Goal: Check status: Check status

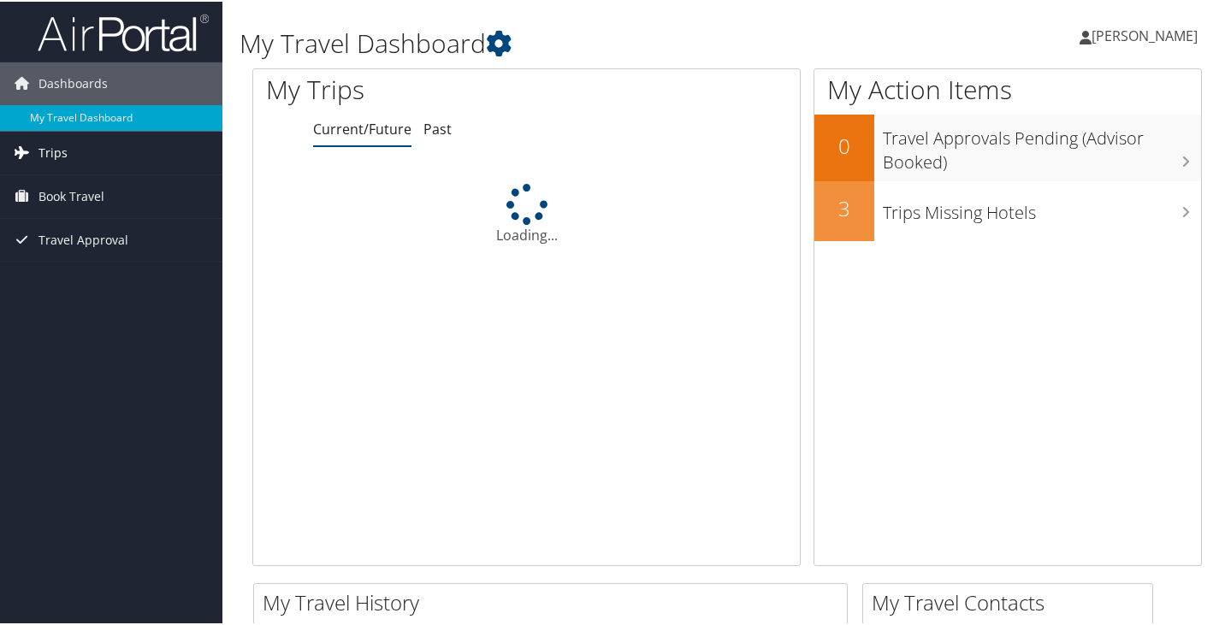
click at [86, 145] on link "Trips" at bounding box center [111, 151] width 222 height 43
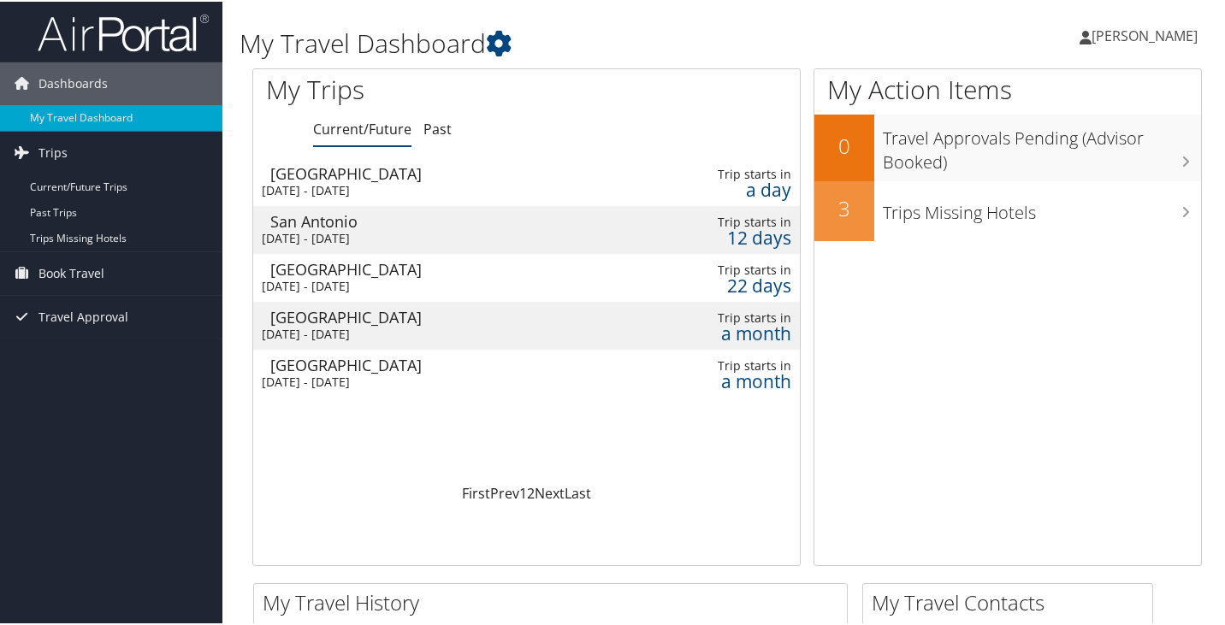
click at [352, 174] on div "[GEOGRAPHIC_DATA]" at bounding box center [446, 171] width 352 height 15
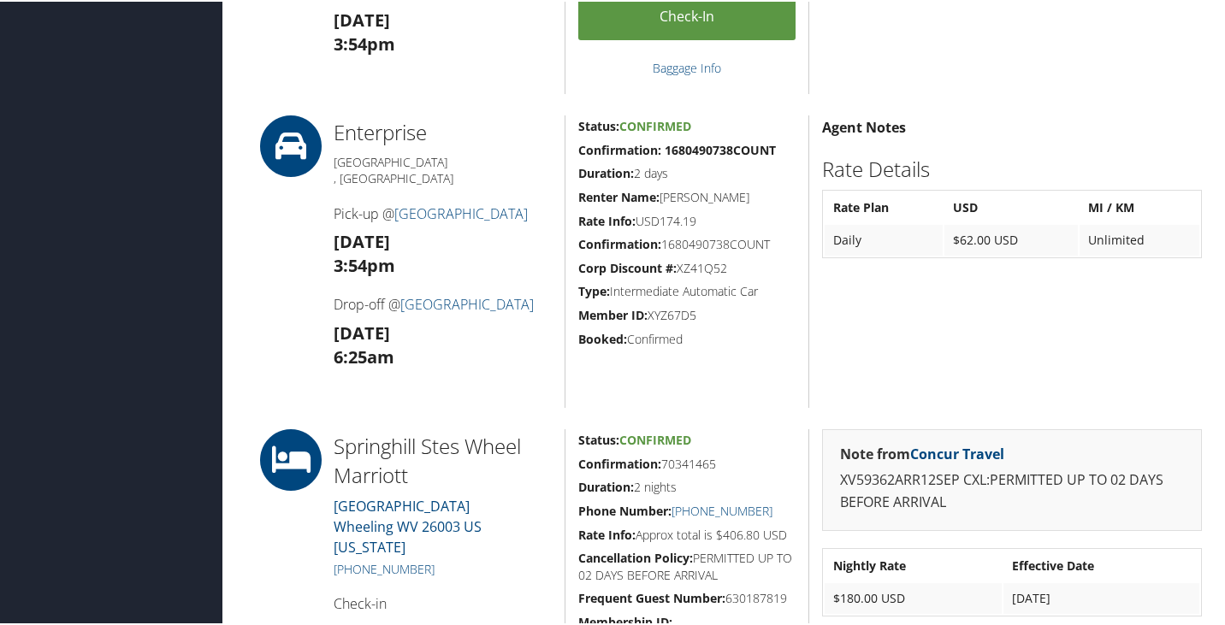
scroll to position [1454, 0]
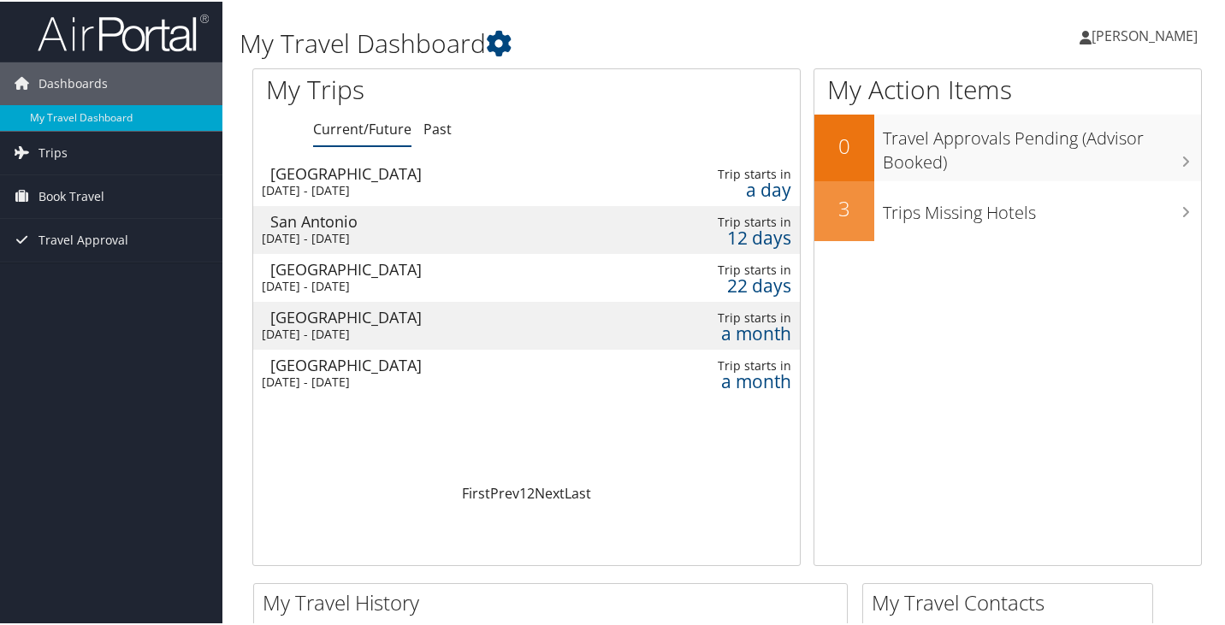
click at [381, 180] on td "Pittsburgh [DATE] - [DATE]" at bounding box center [437, 181] width 369 height 48
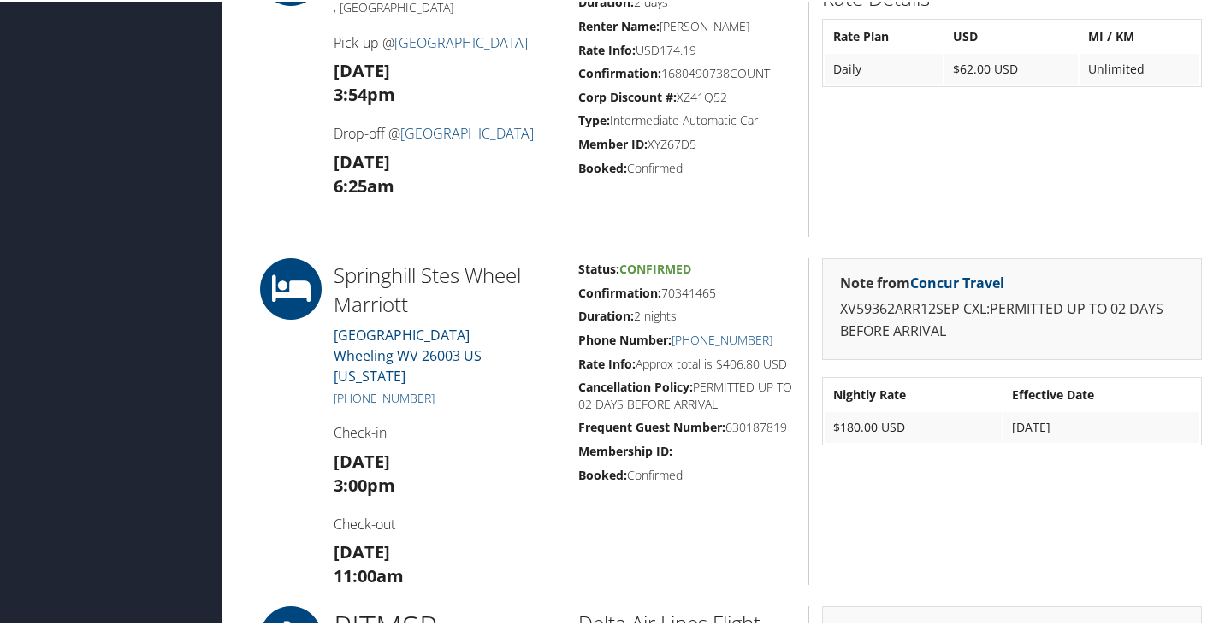
scroll to position [1539, 0]
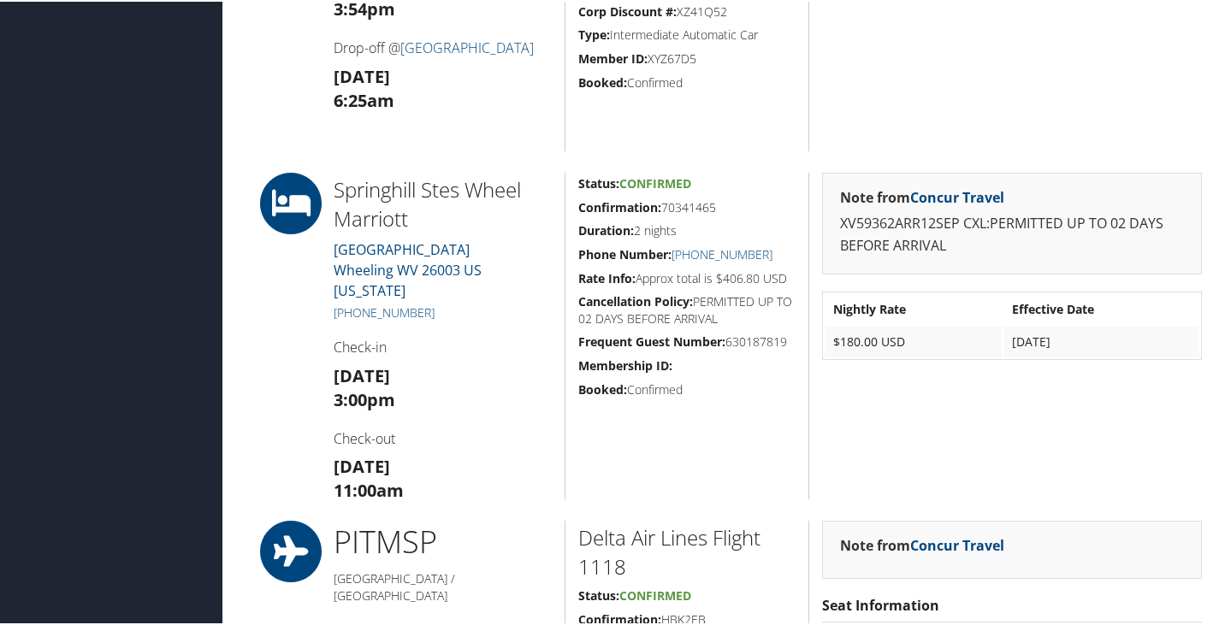
click at [735, 423] on div "Status: Confirmed Confirmation: 70341465 Duration: 2 nights Phone Number: +1 (3…" at bounding box center [686, 334] width 244 height 327
click at [664, 445] on div "Status: Confirmed Confirmation: 70341465 Duration: 2 nights Phone Number: +1 (3…" at bounding box center [686, 334] width 244 height 327
click at [493, 453] on h3 "Sun 14 Sep 11:00am" at bounding box center [443, 477] width 218 height 48
click at [390, 453] on strong "Sun 14 Sep" at bounding box center [362, 464] width 56 height 23
click at [726, 217] on div "Status: Confirmed Confirmation: 70341465 Duration: 2 nights Phone Number: +1 (3…" at bounding box center [686, 334] width 244 height 327
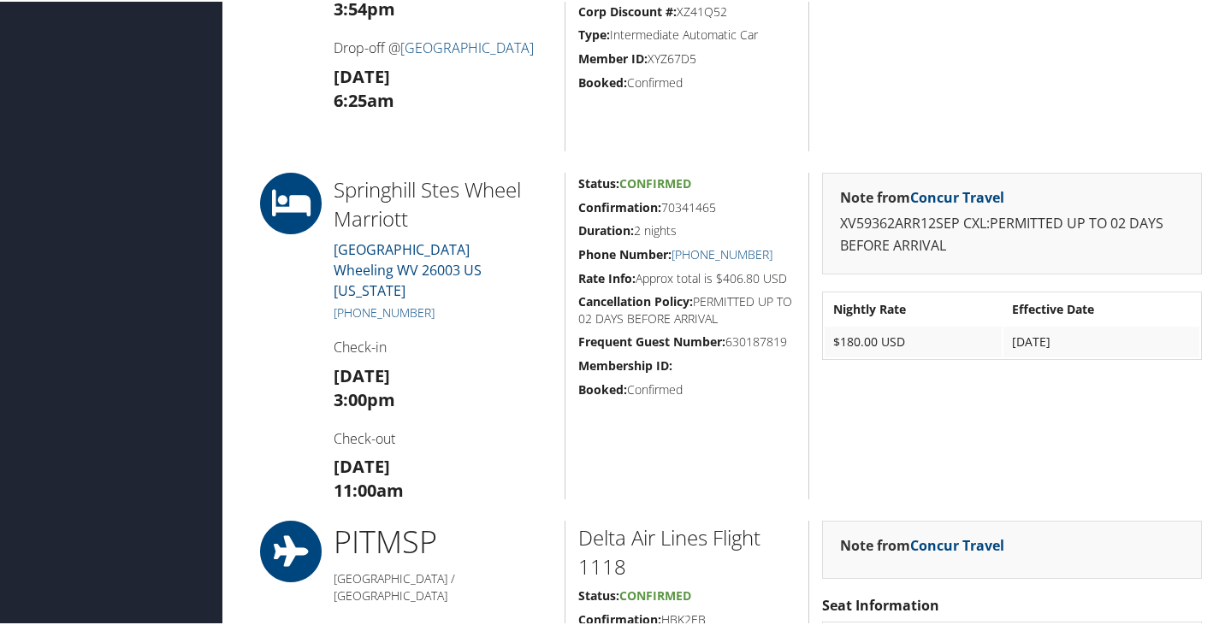
click at [727, 211] on h5 "Confirmation: 70341465" at bounding box center [686, 206] width 217 height 17
click at [638, 444] on div "Status: Confirmed Confirmation: 70341465 Duration: 2 nights Phone Number: +1 (3…" at bounding box center [686, 334] width 244 height 327
click at [715, 419] on div "Status: Confirmed Confirmation: 70341465 Duration: 2 nights Phone Number: +1 (3…" at bounding box center [686, 334] width 244 height 327
click at [686, 423] on div "Status: Confirmed Confirmation: 70341465 Duration: 2 nights Phone Number: +1 (3…" at bounding box center [686, 334] width 244 height 327
click at [685, 423] on div "Status: Confirmed Confirmation: 70341465 Duration: 2 nights Phone Number: +1 (3…" at bounding box center [686, 334] width 244 height 327
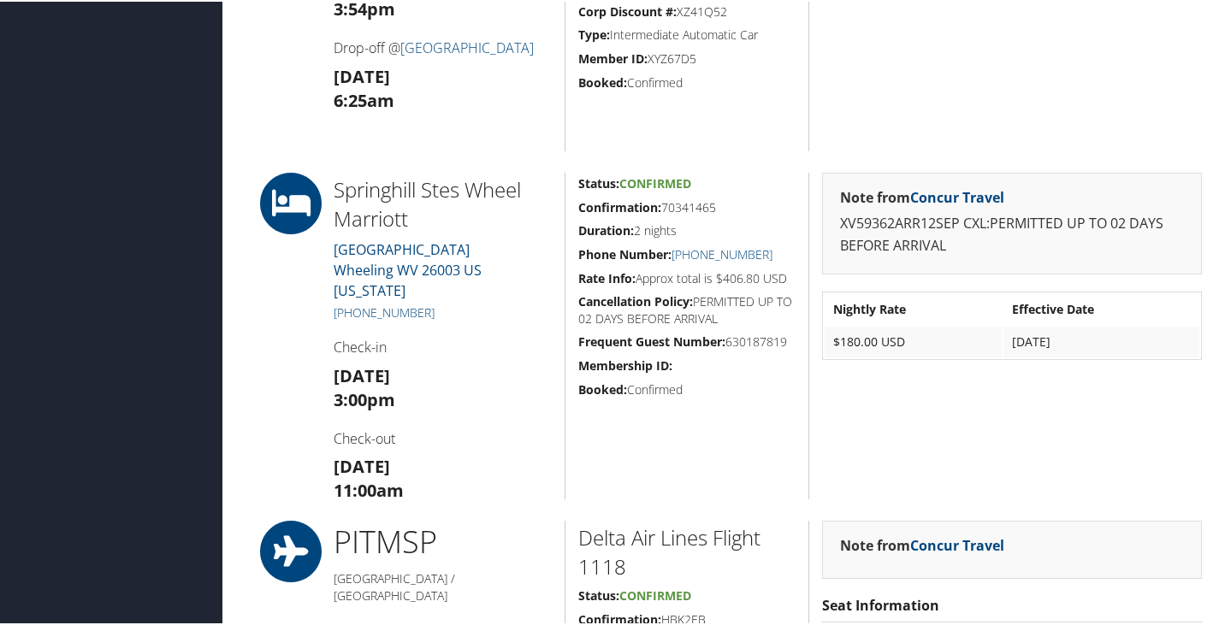
click at [389, 387] on strong "3:00pm" at bounding box center [365, 398] width 62 height 23
click at [684, 451] on div "Status: Confirmed Confirmation: 70341465 Duration: 2 nights Phone Number: +1 (3…" at bounding box center [686, 334] width 244 height 327
click at [413, 472] on h3 "Sun 14 Sep 11:00am" at bounding box center [443, 477] width 218 height 48
drag, startPoint x: 657, startPoint y: 459, endPoint x: 518, endPoint y: 415, distance: 145.5
click at [656, 459] on div "Status: Confirmed Confirmation: 70341465 Duration: 2 nights Phone Number: +1 (3…" at bounding box center [686, 334] width 244 height 327
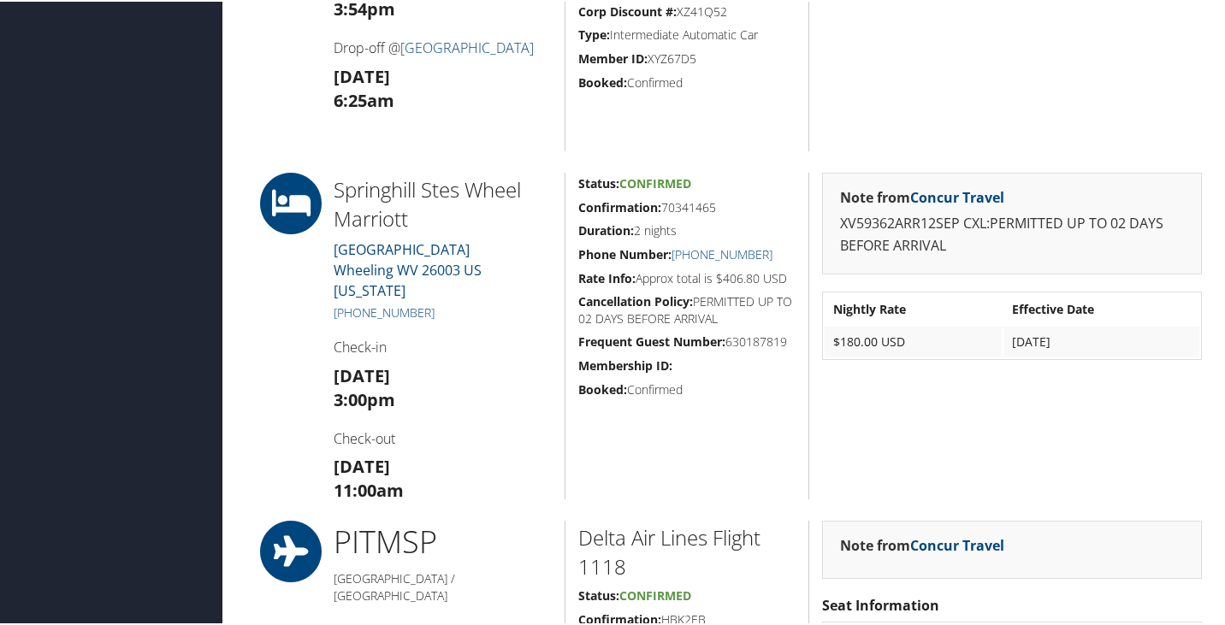
click at [358, 363] on strong "Fri 12 Sep" at bounding box center [362, 374] width 56 height 23
click at [652, 470] on div "Status: Confirmed Confirmation: 70341465 Duration: 2 nights Phone Number: +1 (3…" at bounding box center [686, 334] width 244 height 327
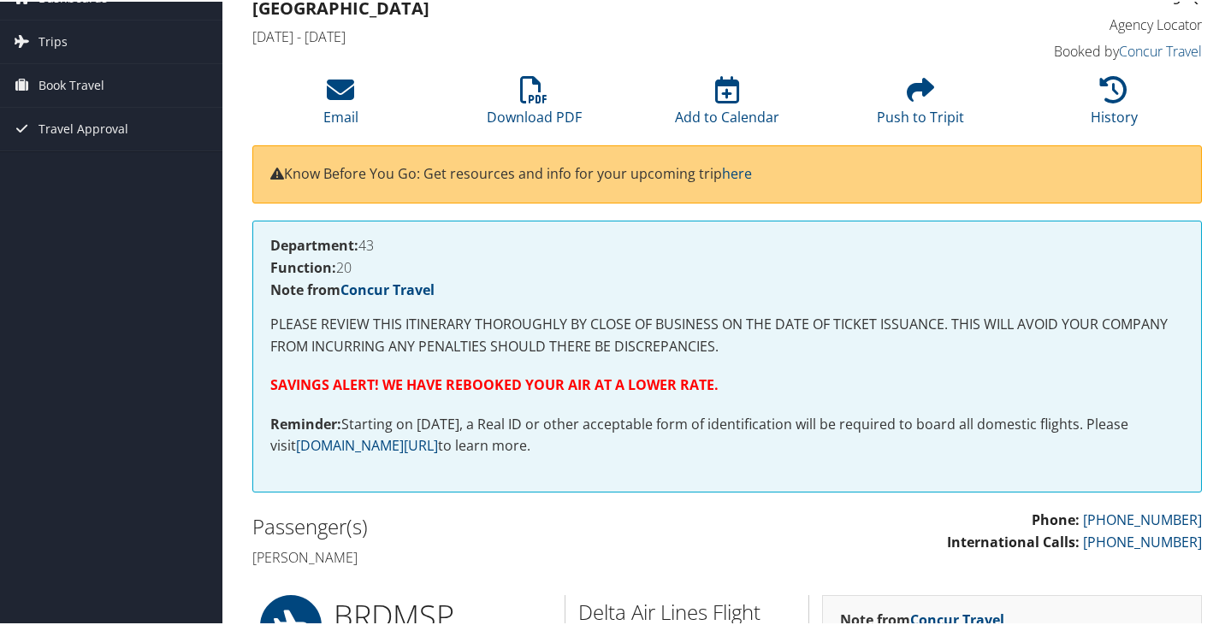
scroll to position [0, 0]
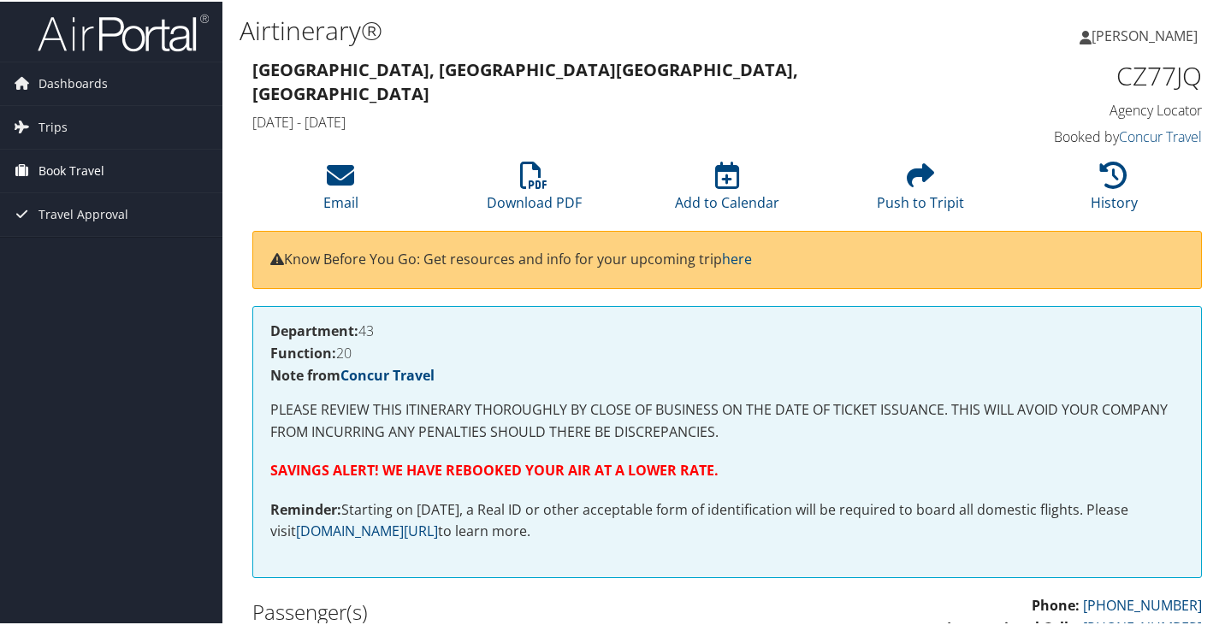
click at [61, 166] on span "Book Travel" at bounding box center [71, 169] width 66 height 43
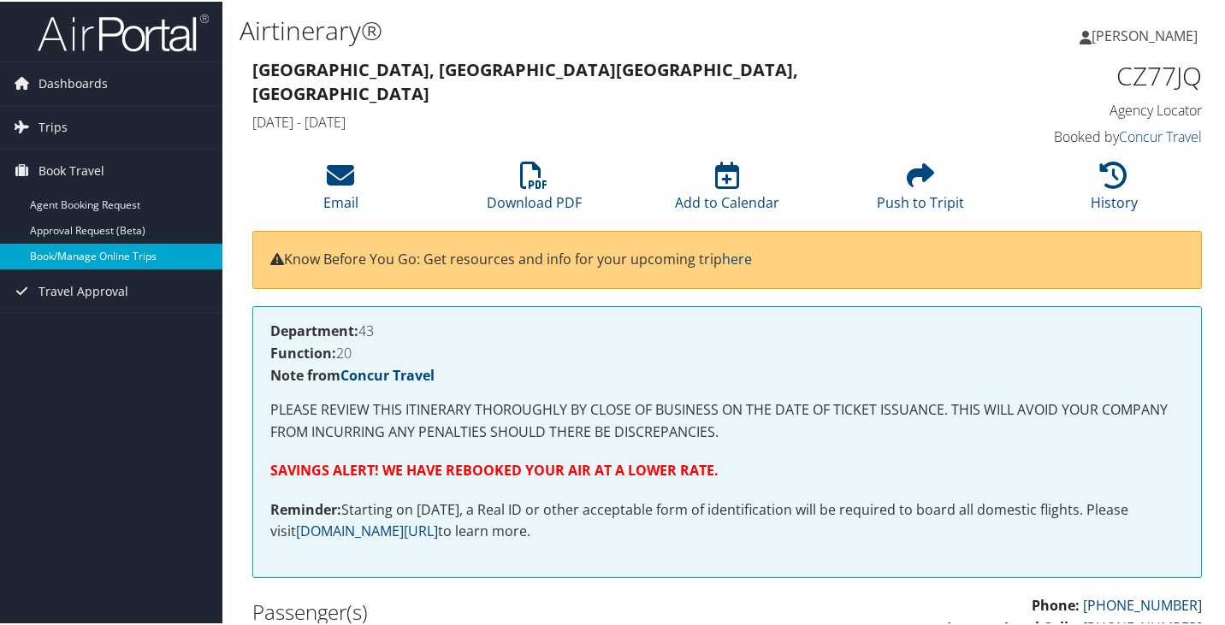
click at [85, 246] on link "Book/Manage Online Trips" at bounding box center [111, 255] width 222 height 26
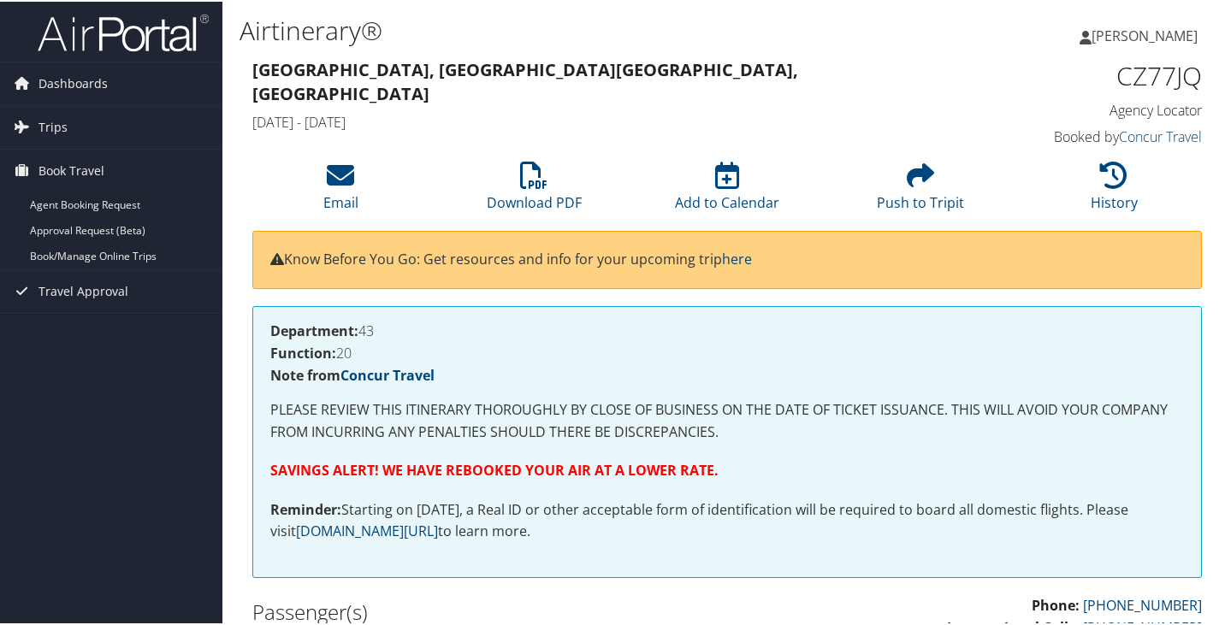
click at [638, 82] on div "Brainerd, MN Pittsburgh, PA Fri 12 Sep 2025 - Sun 14 Sep 2025" at bounding box center [604, 96] width 731 height 84
click at [781, 390] on div "Department: 43 Function: 20 Note from Concur Travel PLEASE REVIEW THIS ITINERAR…" at bounding box center [726, 440] width 949 height 272
click at [907, 66] on h3 "Brainerd, MN Pittsburgh, PA" at bounding box center [605, 80] width 706 height 48
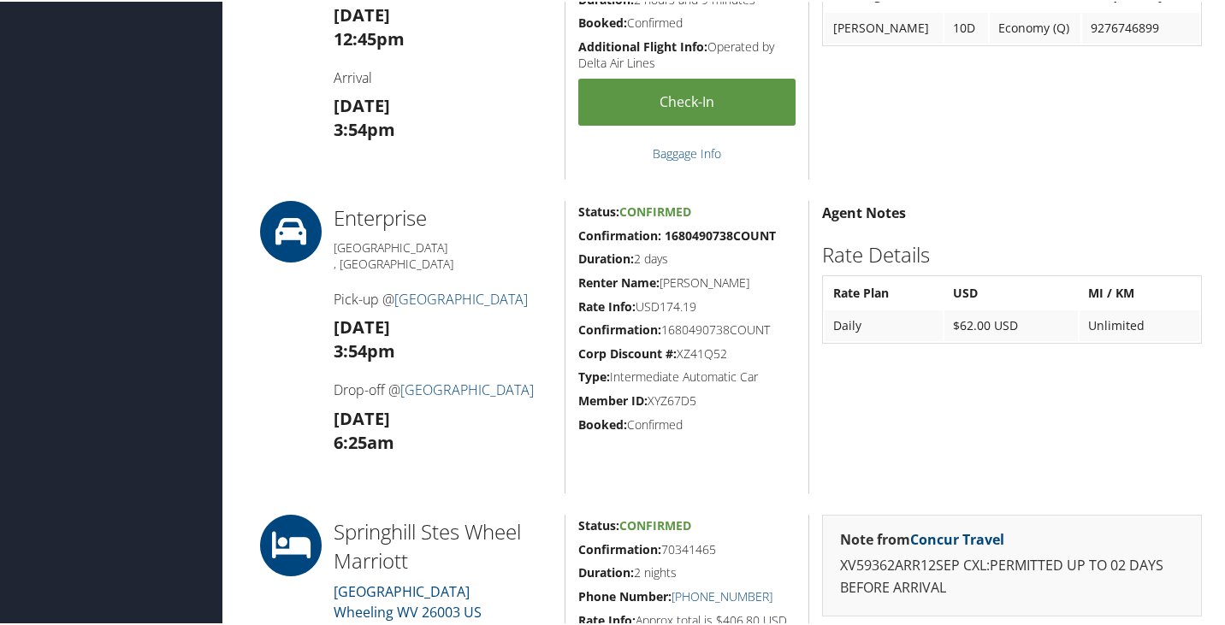
scroll to position [1539, 0]
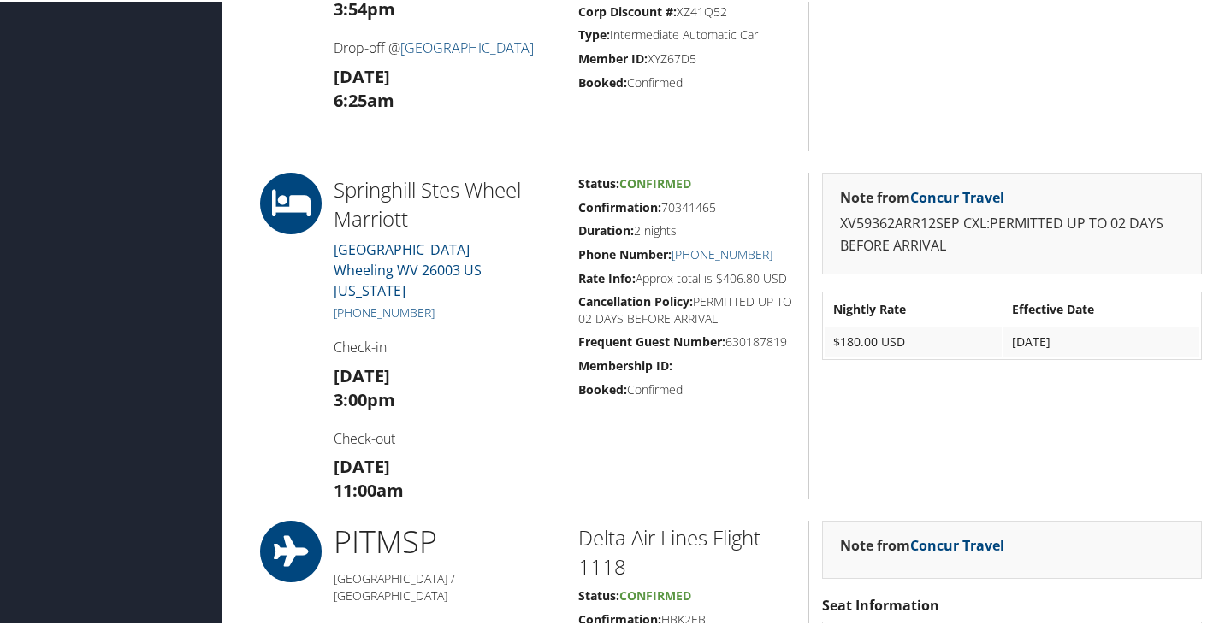
click at [761, 367] on h5 "Membership ID:" at bounding box center [686, 364] width 217 height 17
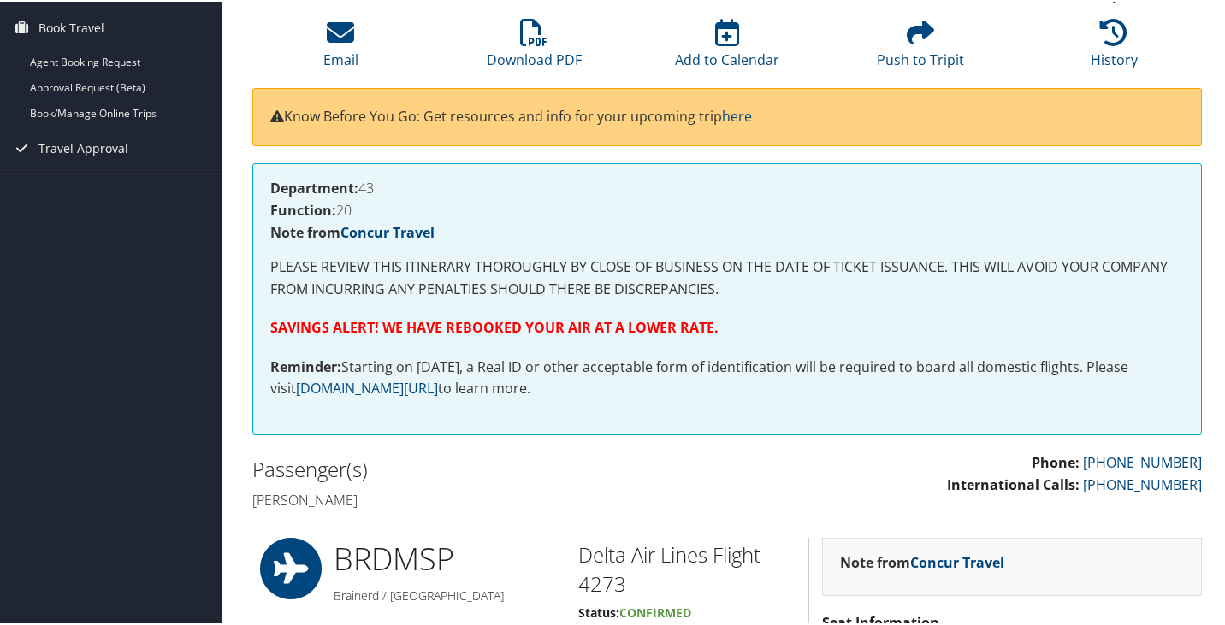
scroll to position [0, 0]
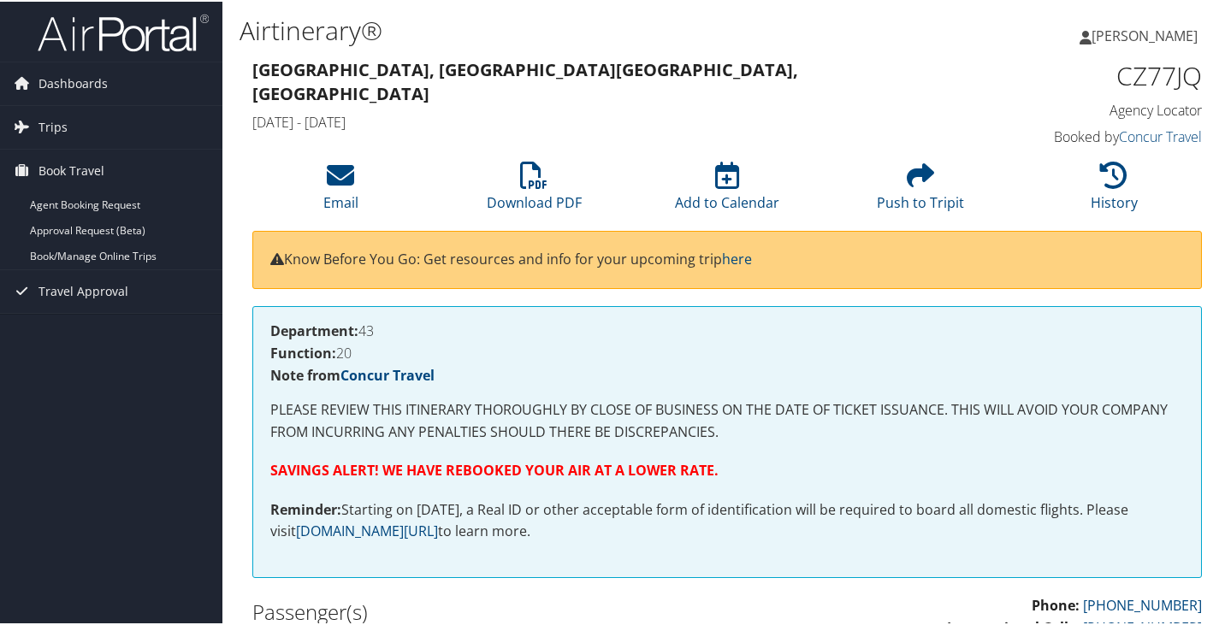
click at [744, 76] on h3 "Brainerd, MN Pittsburgh, PA" at bounding box center [605, 80] width 706 height 48
click at [423, 128] on div "Brainerd, MN Pittsburgh, PA Fri 12 Sep 2025 - Sun 14 Sep 2025 CZ77JQ Agency Loc…" at bounding box center [726, 103] width 975 height 98
click at [730, 51] on div "Airtinerary®" at bounding box center [564, 31] width 650 height 45
click at [731, 68] on h3 "Brainerd, MN Pittsburgh, PA" at bounding box center [605, 80] width 706 height 48
click at [607, 346] on h4 "Function: 20" at bounding box center [726, 352] width 913 height 14
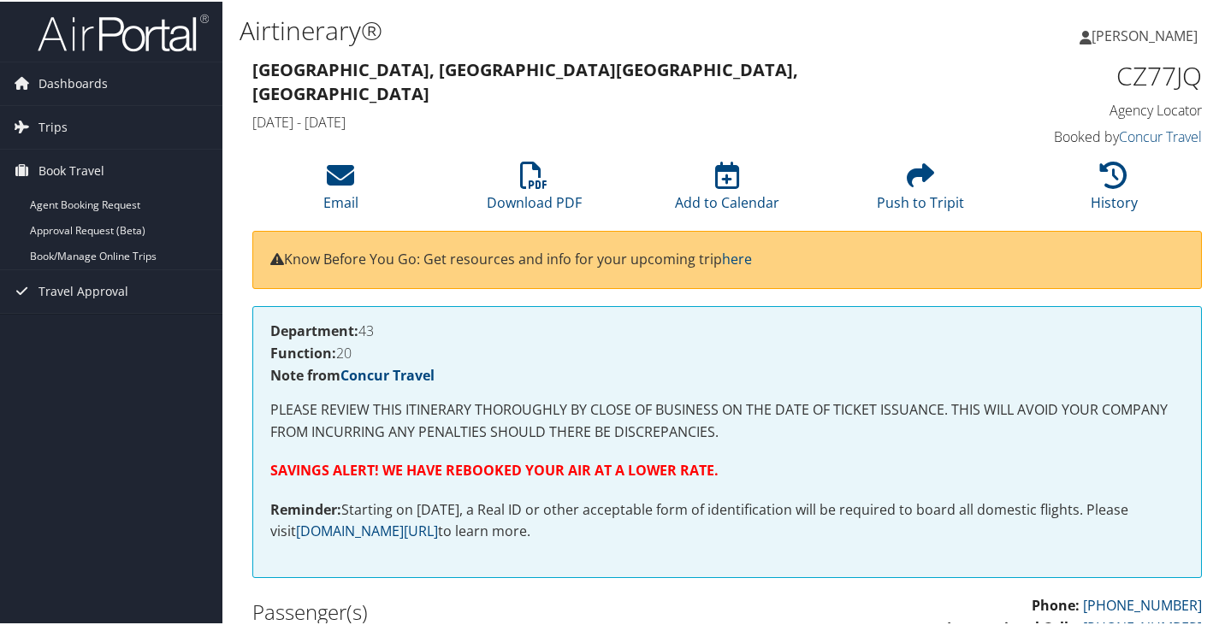
click at [560, 418] on p "PLEASE REVIEW THIS ITINERARY THOROUGHLY BY CLOSE OF BUSINESS ON THE DATE OF TIC…" at bounding box center [726, 420] width 913 height 44
click at [632, 345] on h4 "Function: 20" at bounding box center [726, 352] width 913 height 14
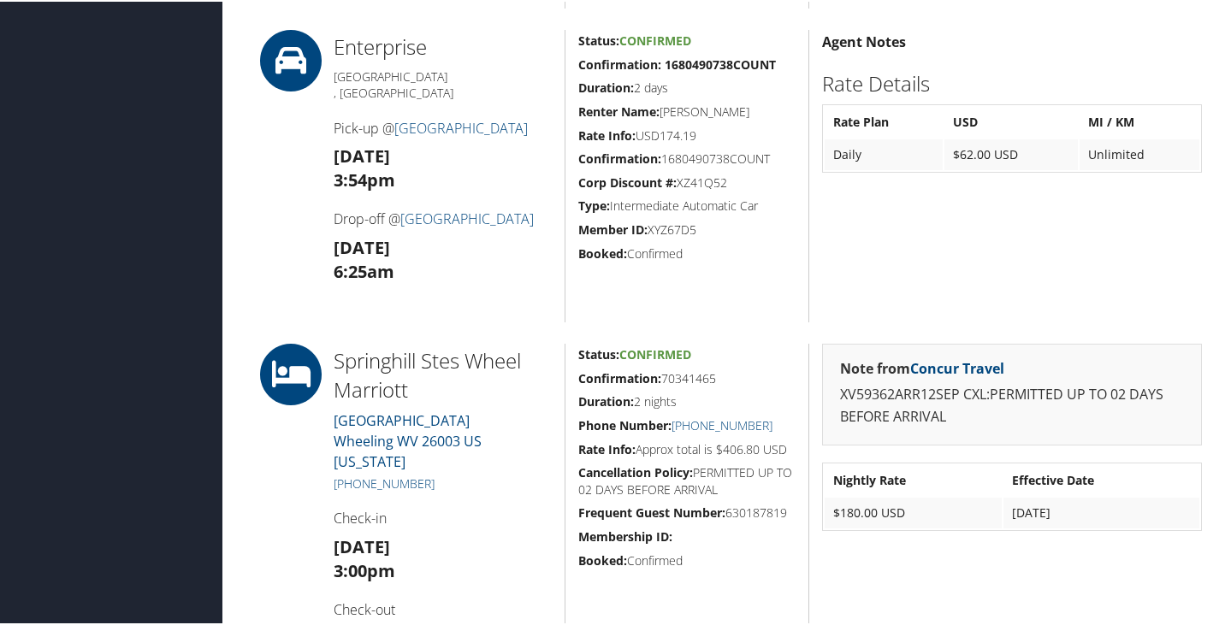
scroll to position [1454, 0]
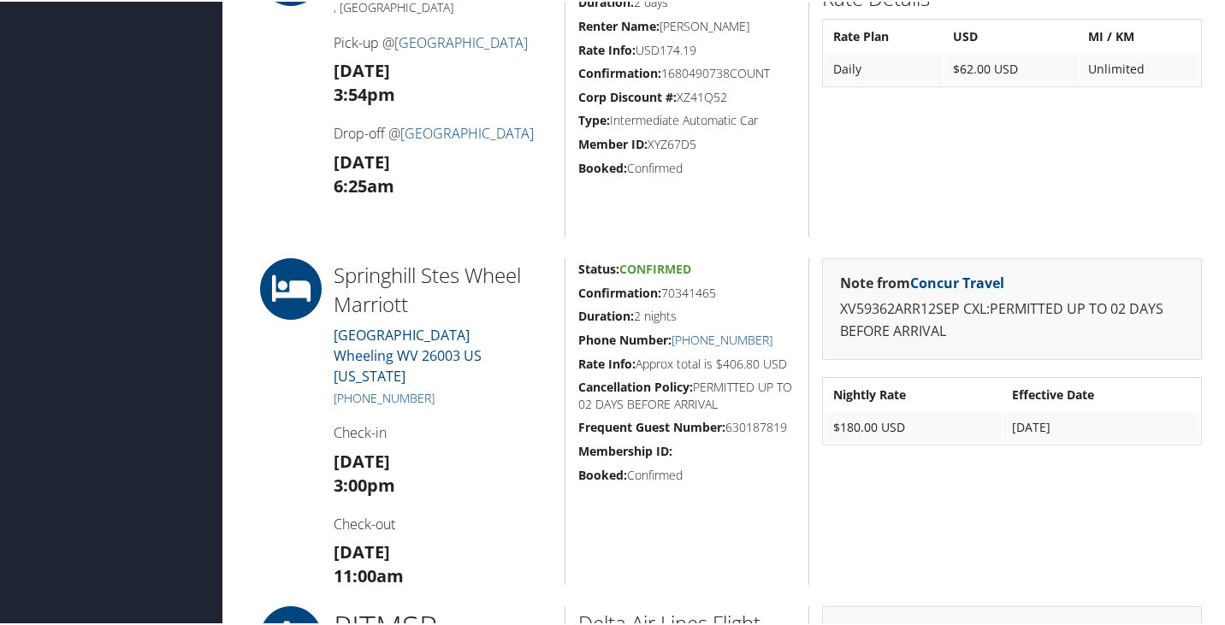
click at [303, 450] on div at bounding box center [279, 420] width 81 height 327
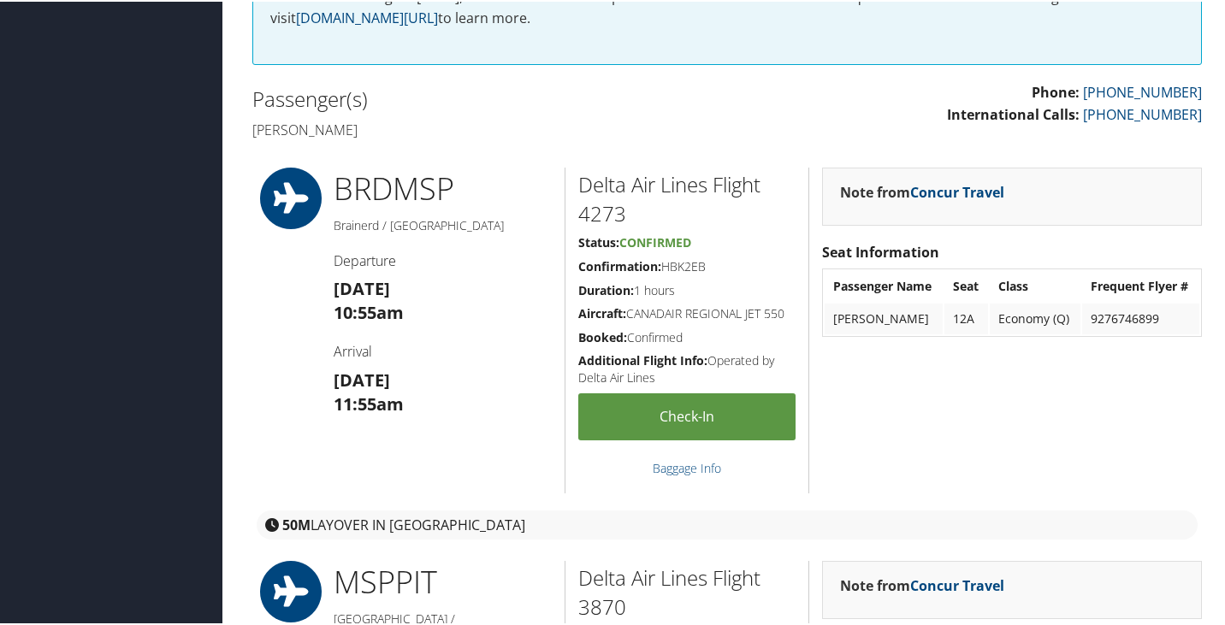
scroll to position [0, 0]
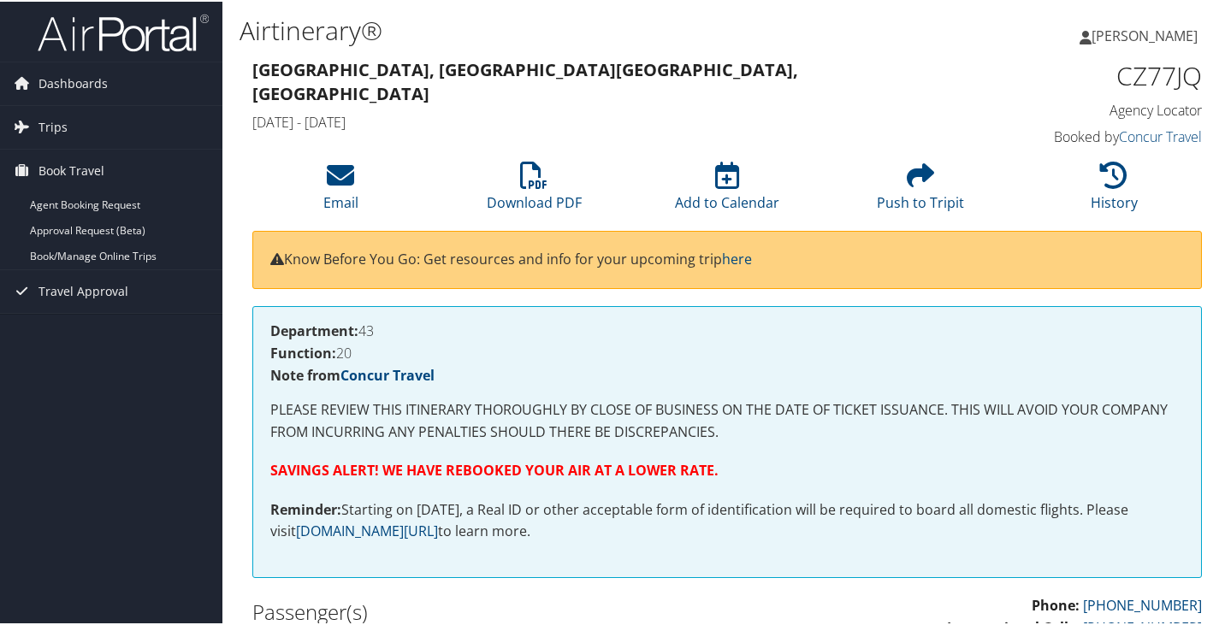
click at [1140, 35] on span "[PERSON_NAME]" at bounding box center [1144, 34] width 106 height 19
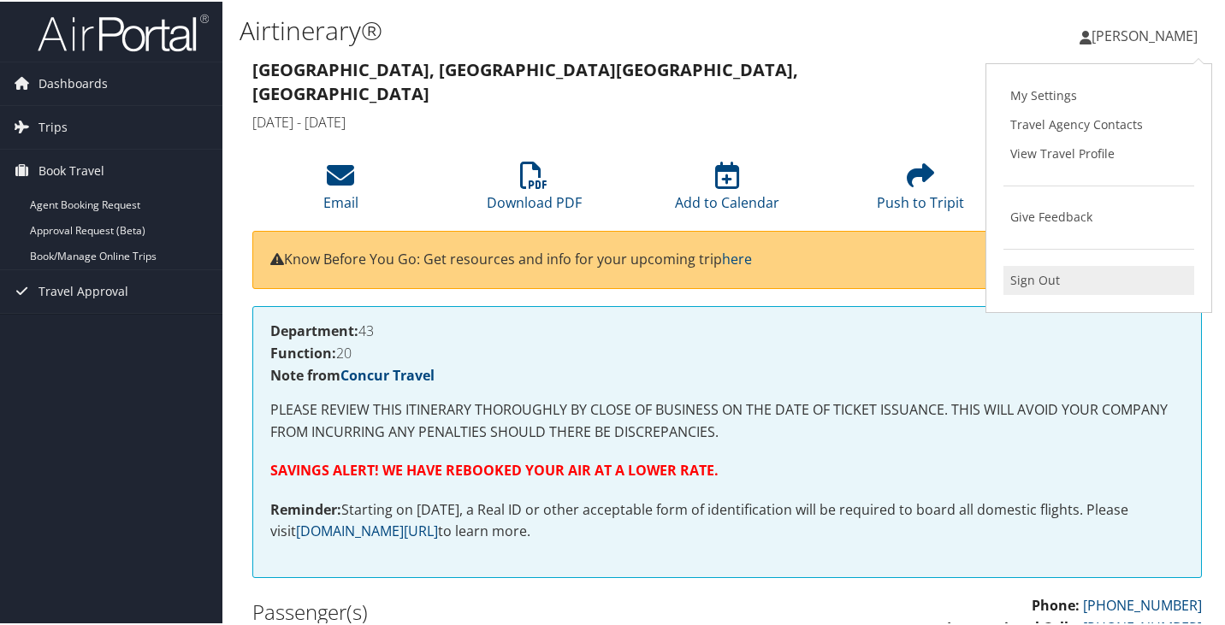
click at [1030, 278] on link "Sign Out" at bounding box center [1098, 278] width 191 height 29
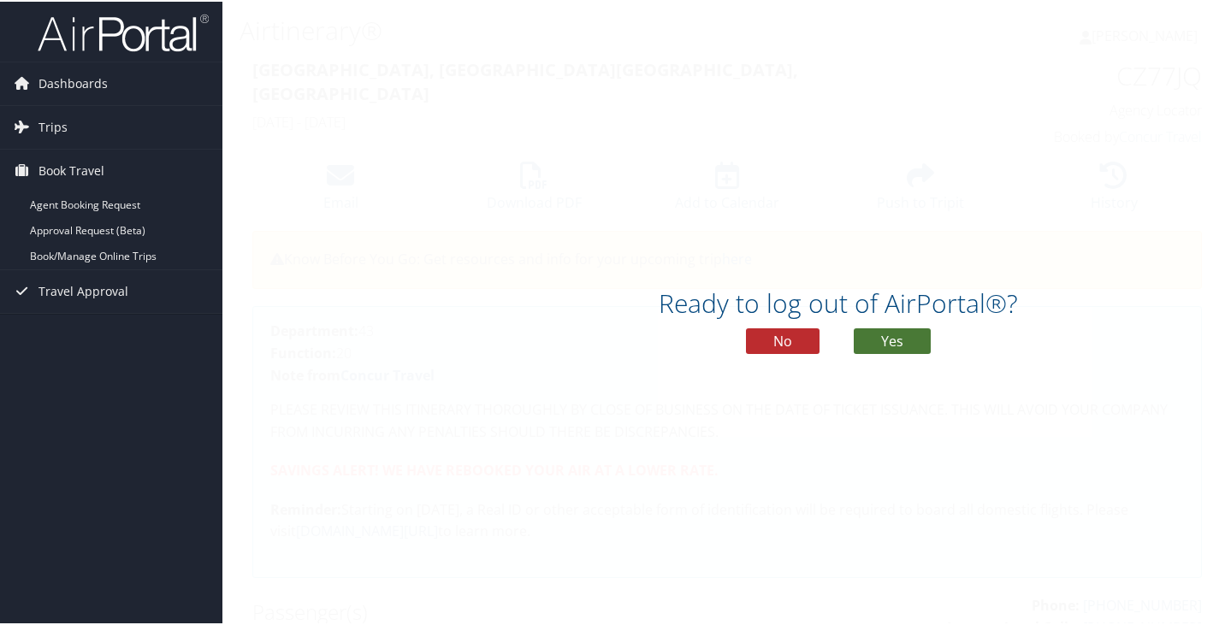
click at [909, 340] on button "Yes" at bounding box center [892, 340] width 77 height 26
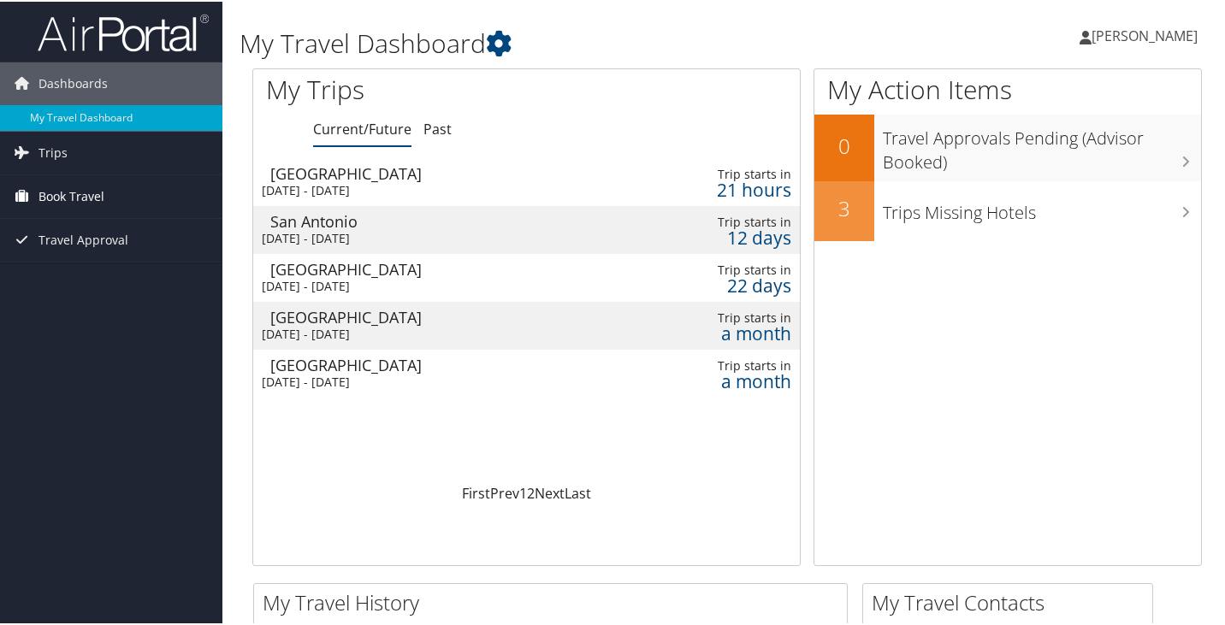
click at [52, 186] on span "Book Travel" at bounding box center [71, 195] width 66 height 43
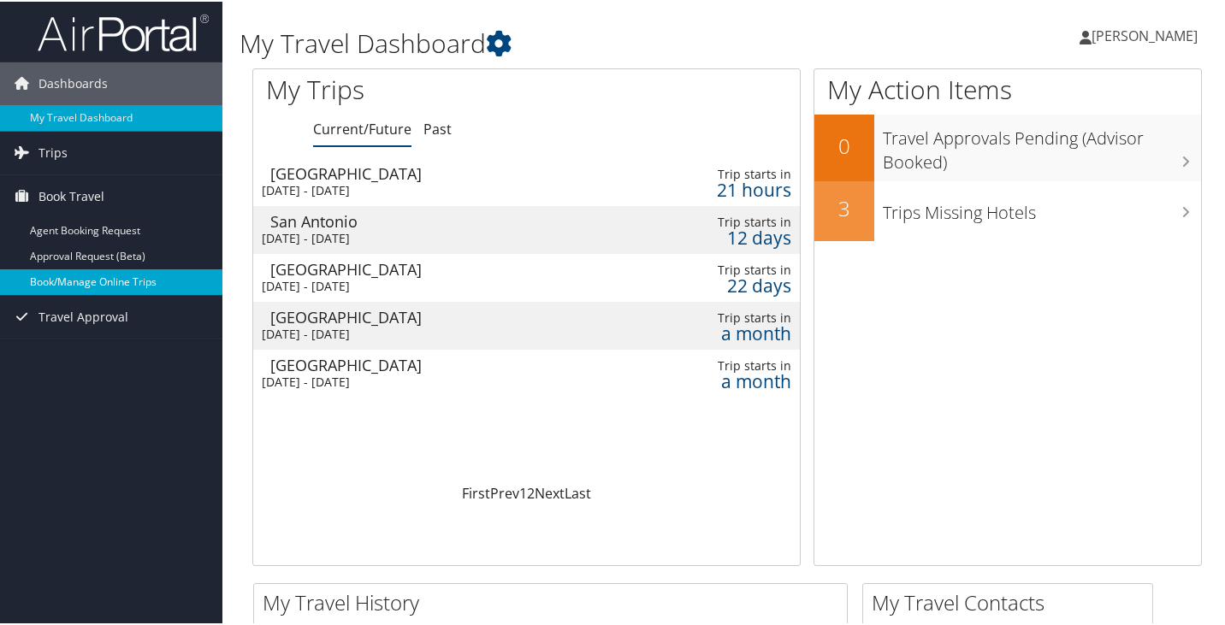
click at [74, 275] on link "Book/Manage Online Trips" at bounding box center [111, 281] width 222 height 26
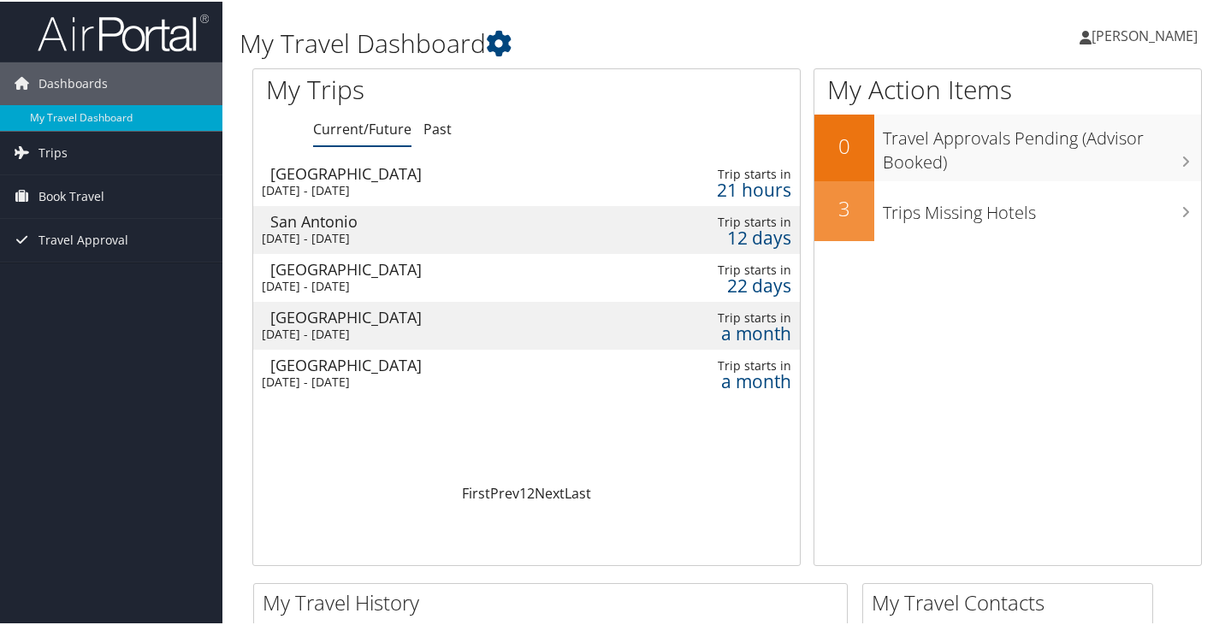
click at [1107, 45] on link "[PERSON_NAME]" at bounding box center [1146, 34] width 135 height 51
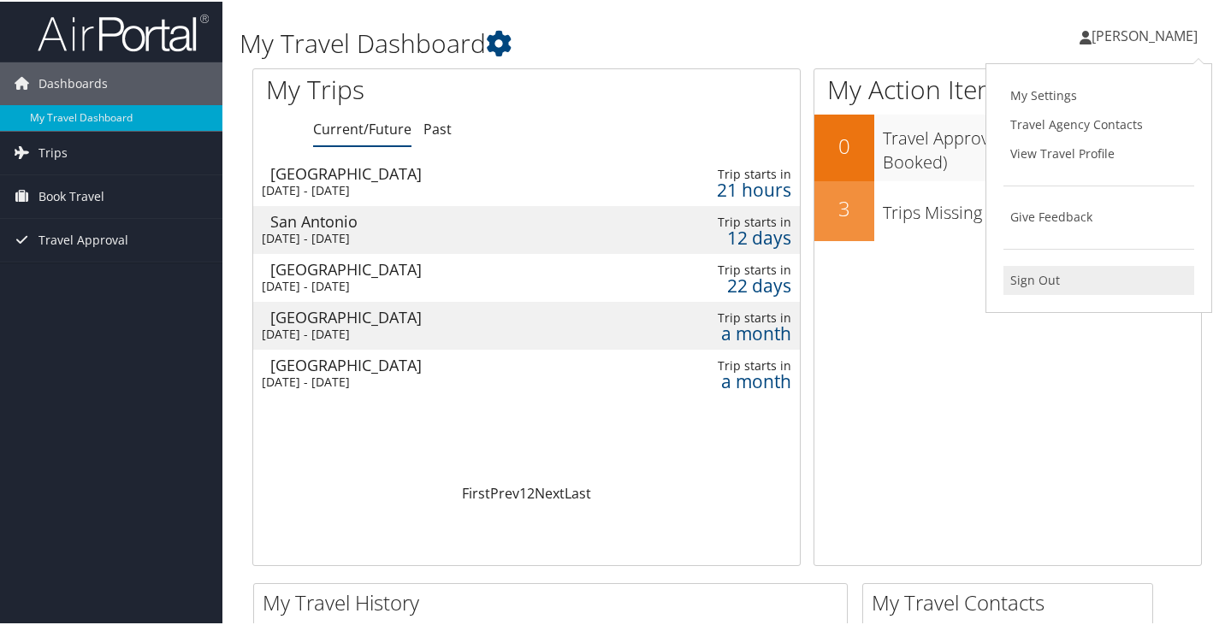
click at [1027, 274] on link "Sign Out" at bounding box center [1098, 278] width 191 height 29
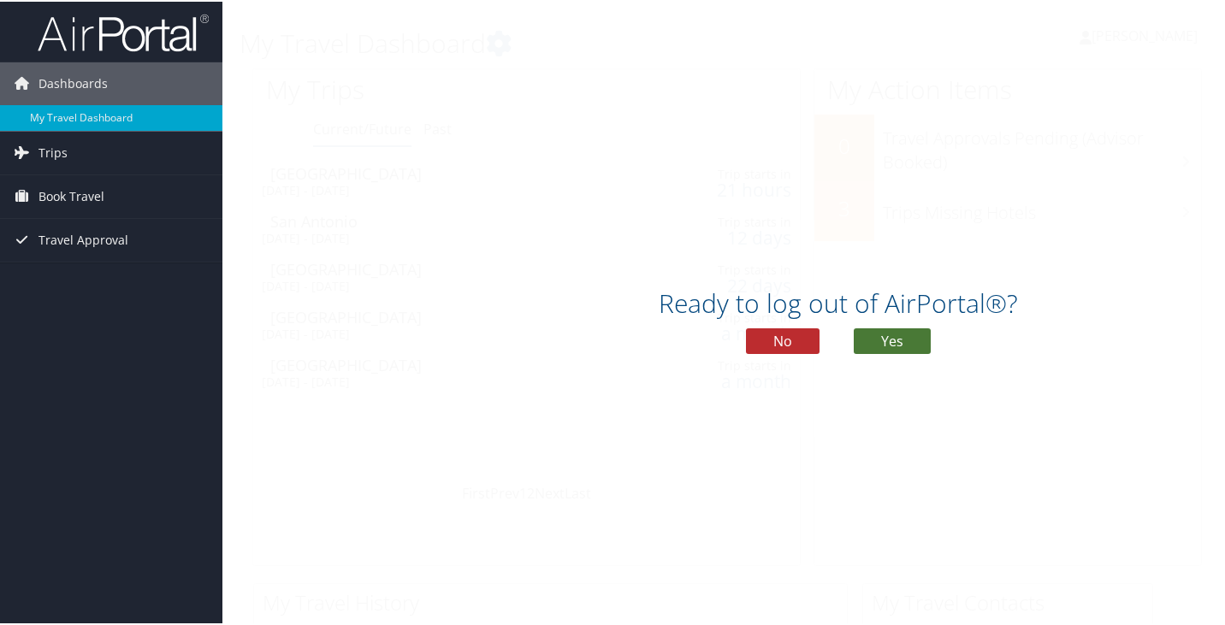
click at [883, 338] on button "Yes" at bounding box center [892, 340] width 77 height 26
